Goal: Navigation & Orientation: Find specific page/section

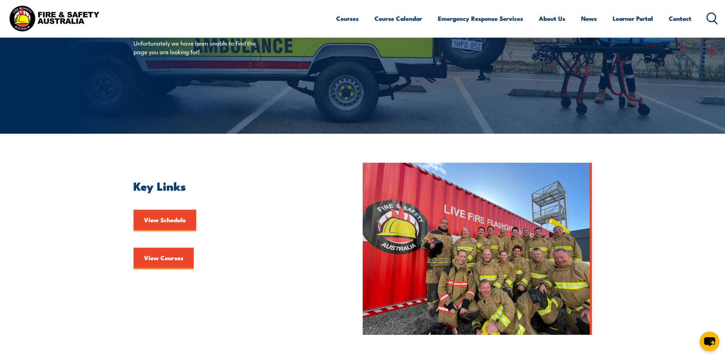
scroll to position [215, 0]
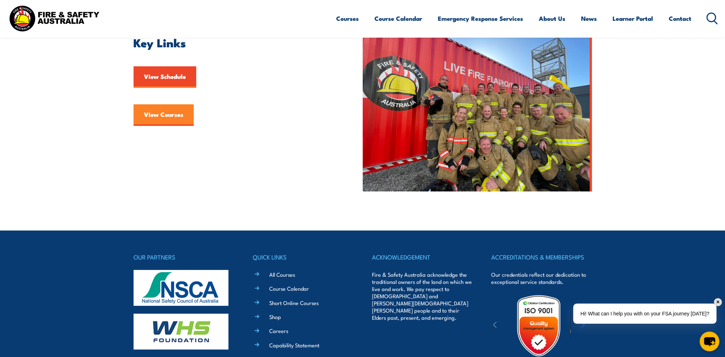
click at [169, 116] on link "View Courses" at bounding box center [164, 114] width 60 height 21
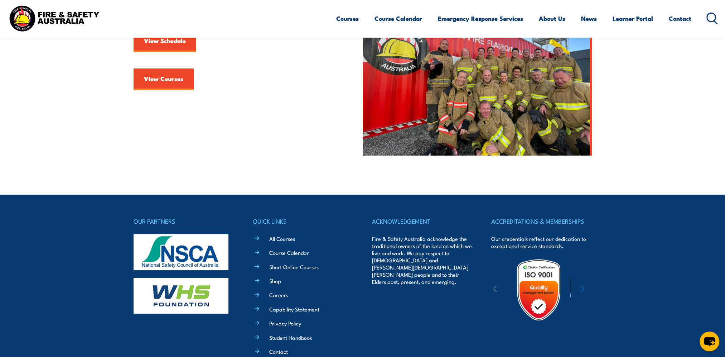
scroll to position [143, 0]
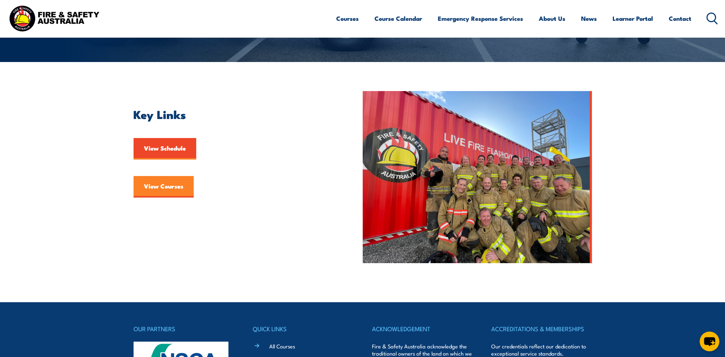
click at [171, 189] on link "View Courses" at bounding box center [164, 186] width 60 height 21
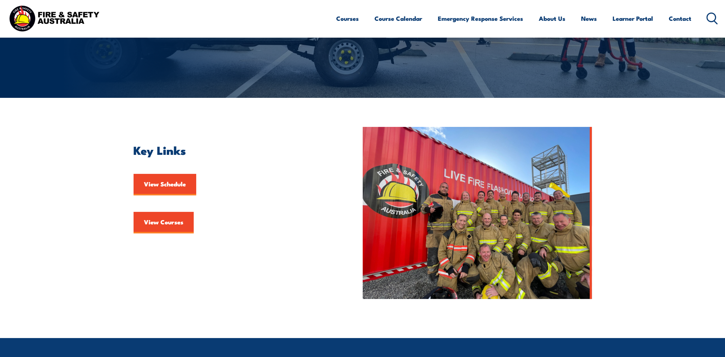
scroll to position [143, 0]
